Goal: Information Seeking & Learning: Find specific fact

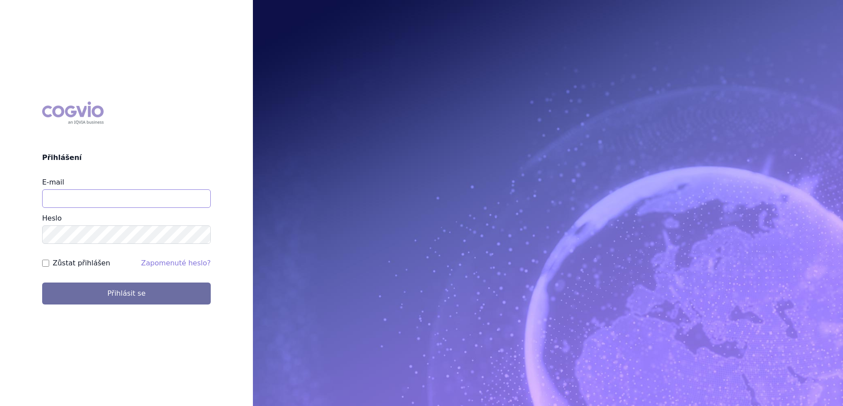
click at [173, 200] on input "E-mail" at bounding box center [126, 198] width 169 height 18
type input "[PERSON_NAME][EMAIL_ADDRESS][DOMAIN_NAME]"
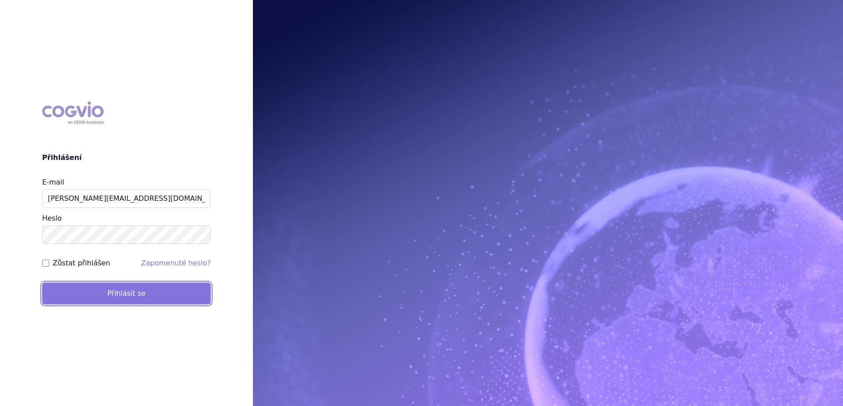
click at [127, 293] on button "Přihlásit se" at bounding box center [126, 293] width 169 height 22
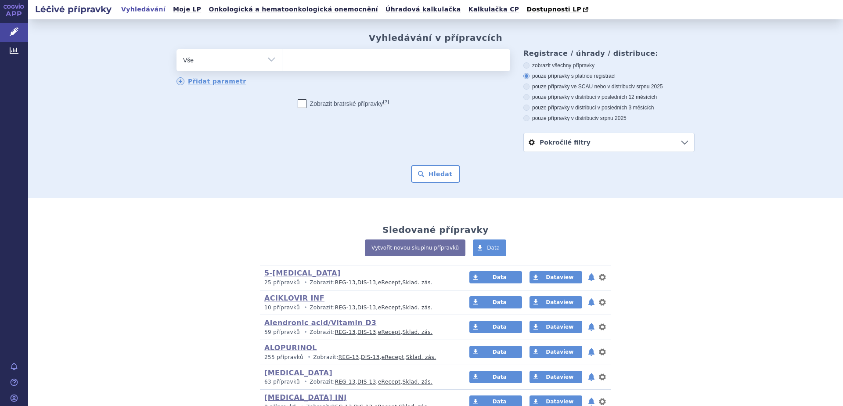
click at [253, 61] on select "Vše Přípravek/SUKL kód MAH VPOIS ATC/Aktivní látka Léková forma Síla" at bounding box center [229, 59] width 105 height 20
select select "filter-atc-group"
click at [177, 50] on select "Vše Přípravek/SUKL kód MAH VPOIS ATC/Aktivní látka Léková forma Síla" at bounding box center [229, 59] width 105 height 20
click at [341, 60] on ul at bounding box center [396, 58] width 228 height 18
click at [282, 60] on select at bounding box center [282, 60] width 0 height 22
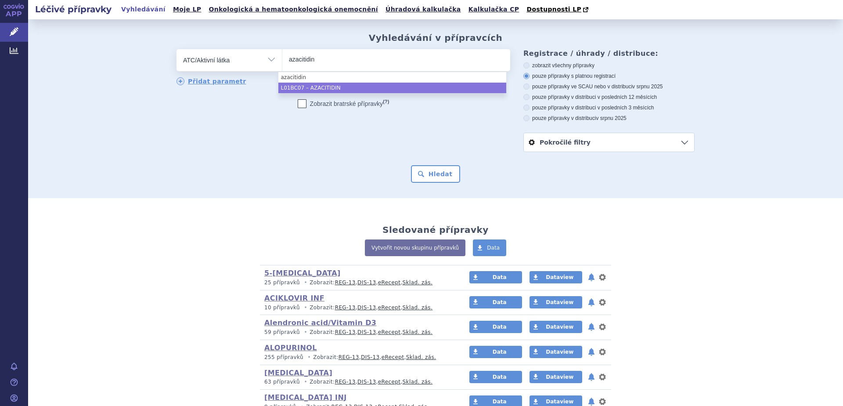
type input "azacitidin"
select select "L01BC07"
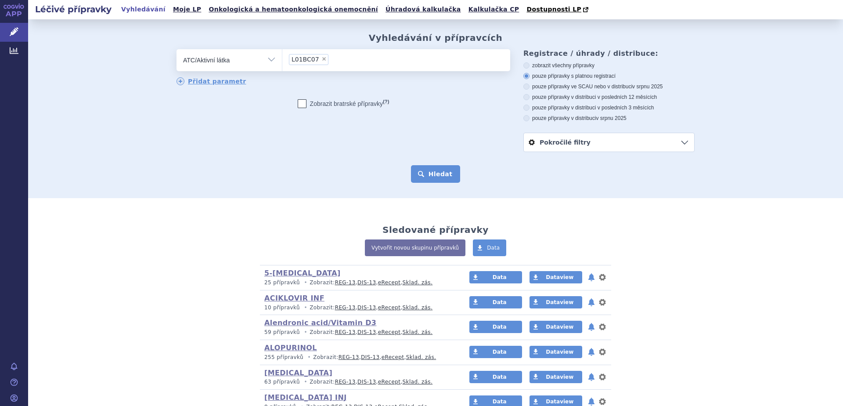
click at [426, 177] on button "Hledat" at bounding box center [436, 174] width 50 height 18
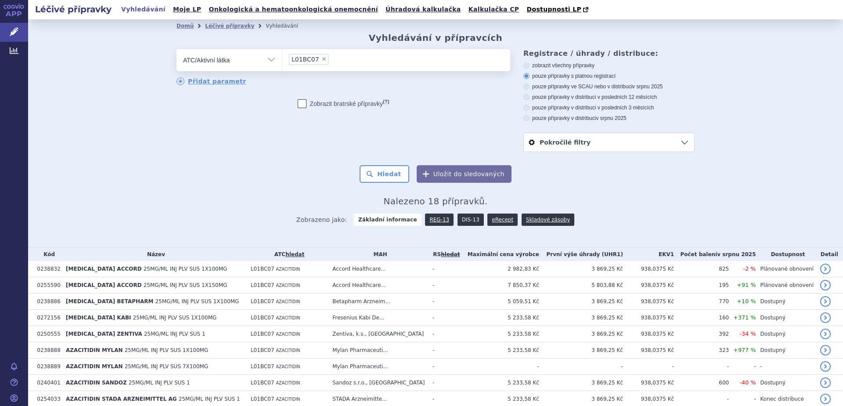
click at [462, 220] on link "DIS-13" at bounding box center [471, 219] width 26 height 12
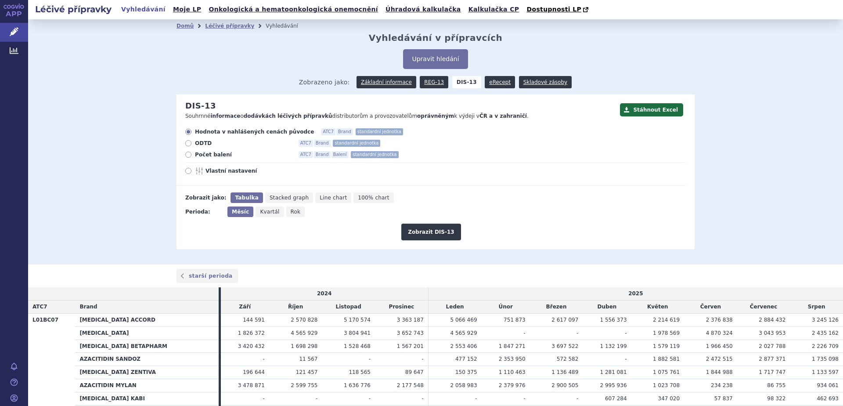
click at [195, 157] on span "Počet balení" at bounding box center [243, 154] width 97 height 7
click at [192, 157] on input "Počet balení ATC7 Brand Balení standardní jednotka" at bounding box center [189, 156] width 6 height 6
radio input "true"
click at [424, 232] on button "Zobrazit DIS-13" at bounding box center [430, 232] width 59 height 17
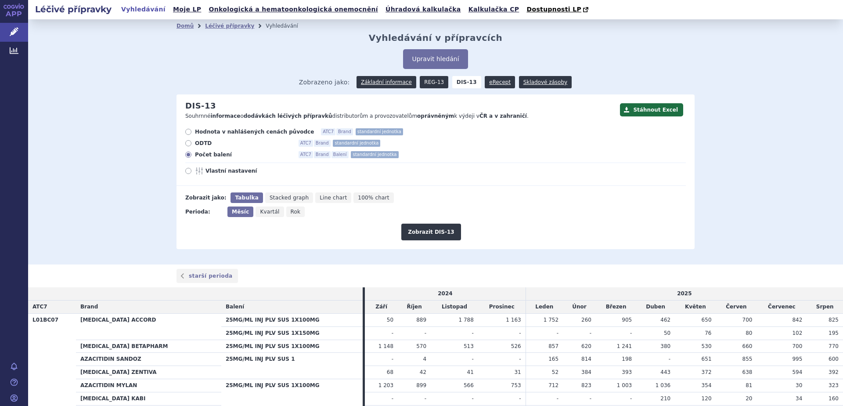
click at [428, 84] on link "REG-13" at bounding box center [434, 82] width 29 height 12
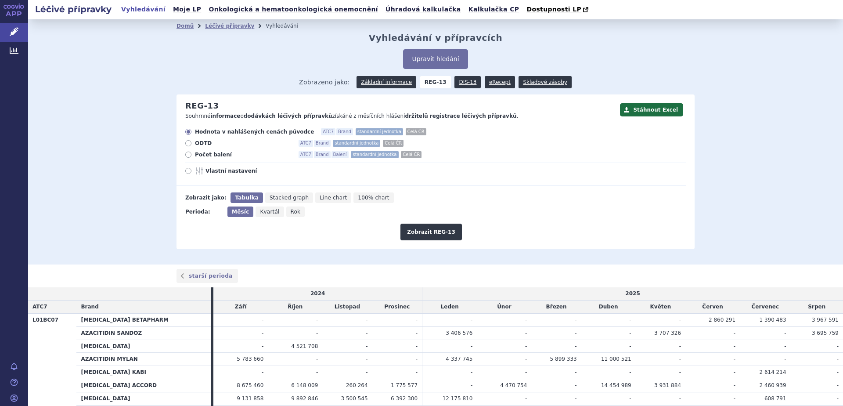
click at [200, 155] on span "Počet balení" at bounding box center [243, 154] width 97 height 7
click at [192, 155] on input "Počet balení ATC7 Brand Balení standardní jednotka Celá ČR" at bounding box center [189, 156] width 6 height 6
radio input "true"
click at [415, 232] on button "Zobrazit REG-13" at bounding box center [430, 232] width 61 height 17
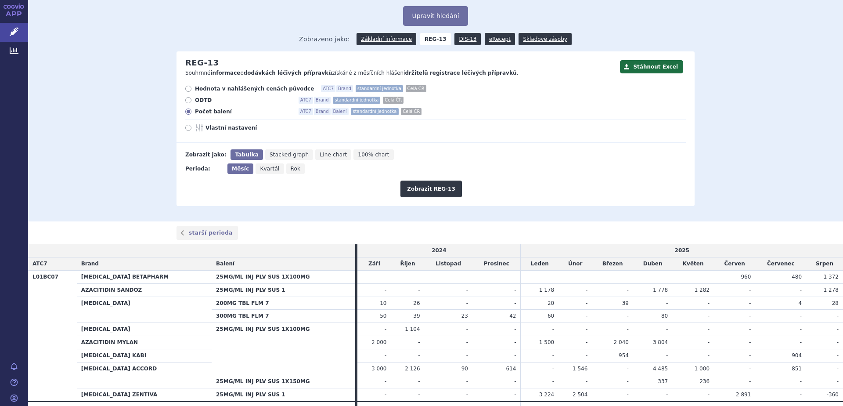
scroll to position [42, 0]
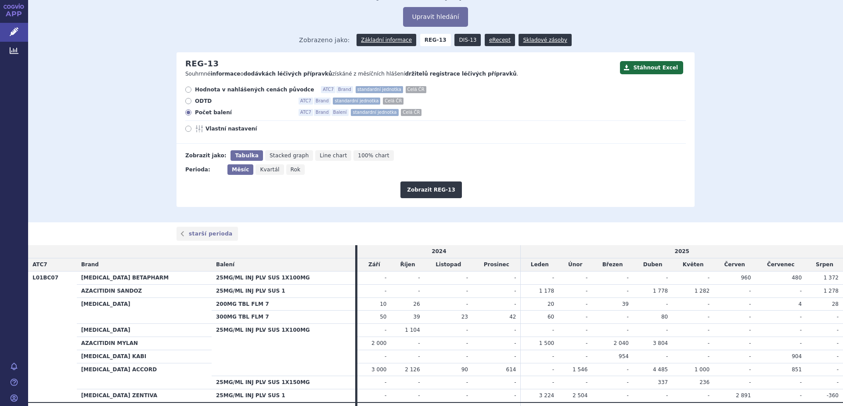
click at [460, 39] on link "DIS-13" at bounding box center [467, 40] width 26 height 12
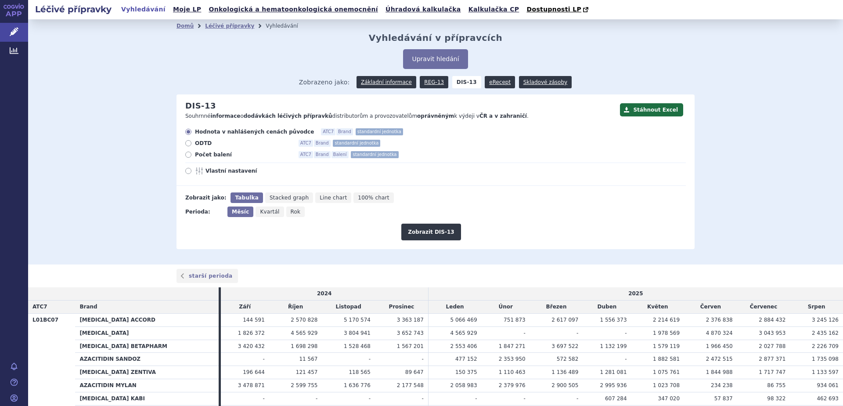
click at [195, 156] on span "Počet balení" at bounding box center [243, 154] width 97 height 7
click at [191, 156] on input "Počet balení ATC7 Brand Balení standardní jednotka" at bounding box center [189, 156] width 6 height 6
radio input "true"
click at [423, 235] on button "Zobrazit DIS-13" at bounding box center [430, 232] width 59 height 17
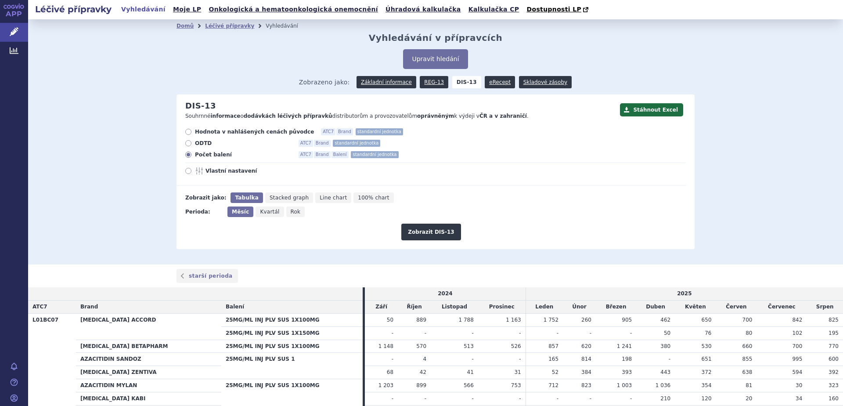
scroll to position [101, 0]
